Goal: Task Accomplishment & Management: Manage account settings

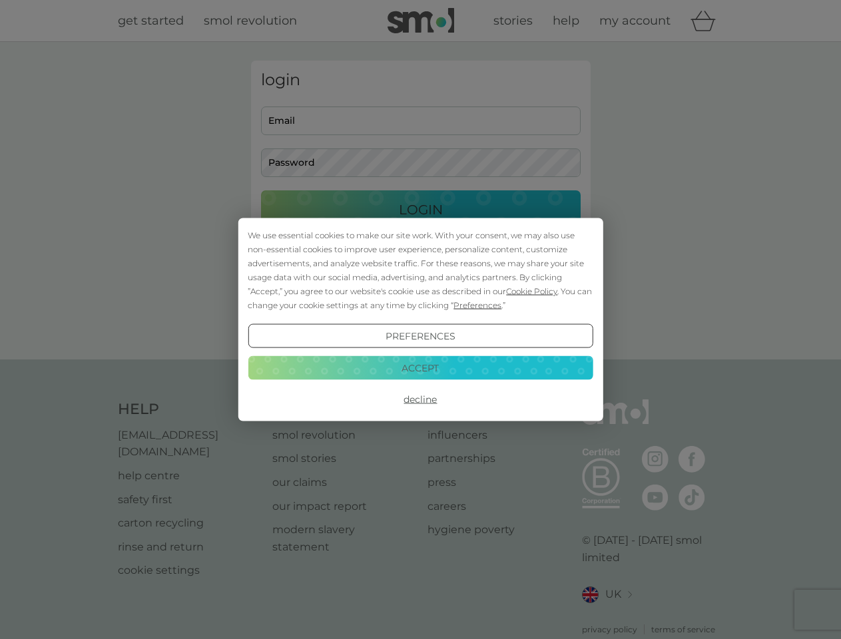
click at [532, 291] on span "Cookie Policy" at bounding box center [531, 291] width 51 height 10
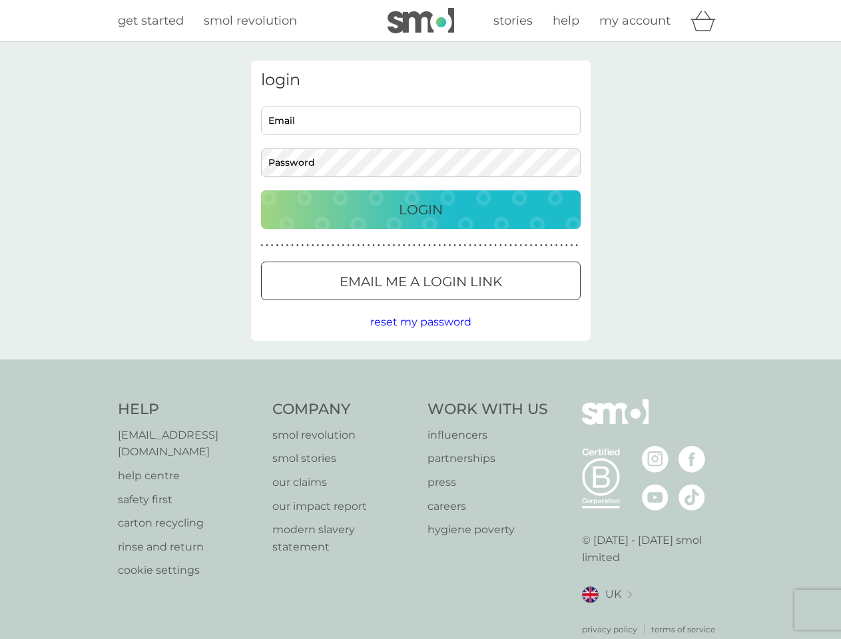
click at [476, 305] on div "login Email Password Login ● ● ● ● ● ● ● ● ● ● ● ● ● ● ● ● ● ● ● ● ● ● ● ● ● ● …" at bounding box center [421, 201] width 340 height 280
click at [420, 336] on div "login Email Password Login ● ● ● ● ● ● ● ● ● ● ● ● ● ● ● ● ● ● ● ● ● ● ● ● ● ● …" at bounding box center [421, 201] width 340 height 280
click at [420, 400] on div "Help [EMAIL_ADDRESS][DOMAIN_NAME] help centre safety first carton recycling rin…" at bounding box center [421, 518] width 606 height 236
click at [420, 368] on div "Help [EMAIL_ADDRESS][DOMAIN_NAME] help centre safety first carton recycling rin…" at bounding box center [420, 518] width 841 height 316
